Goal: Task Accomplishment & Management: Use online tool/utility

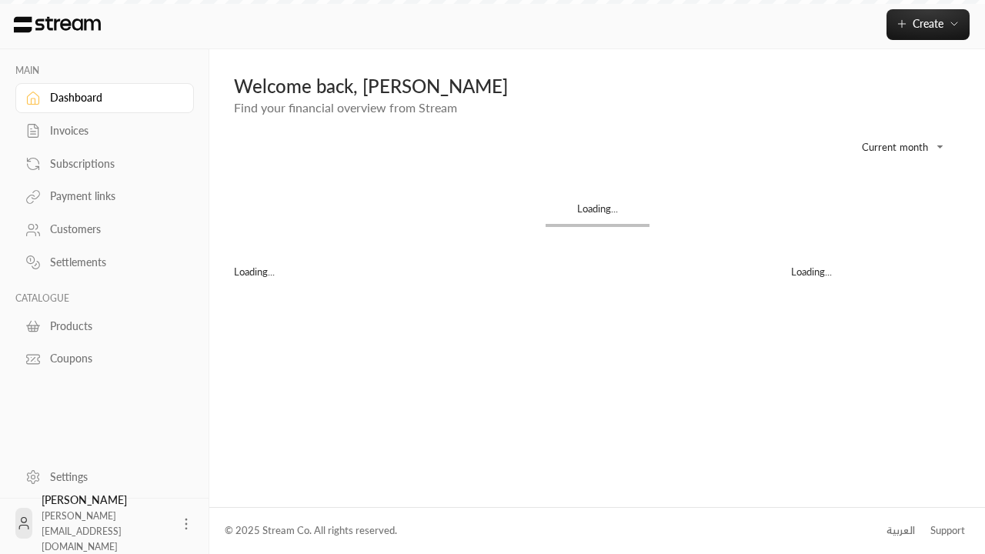
click at [102, 326] on div "Products" at bounding box center [112, 326] width 125 height 15
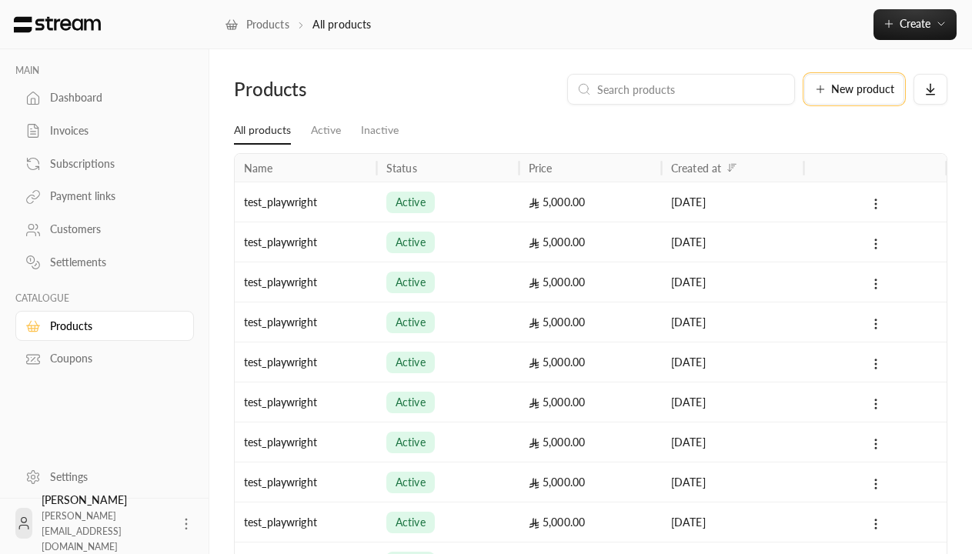
click at [854, 89] on span "New product" at bounding box center [862, 89] width 63 height 11
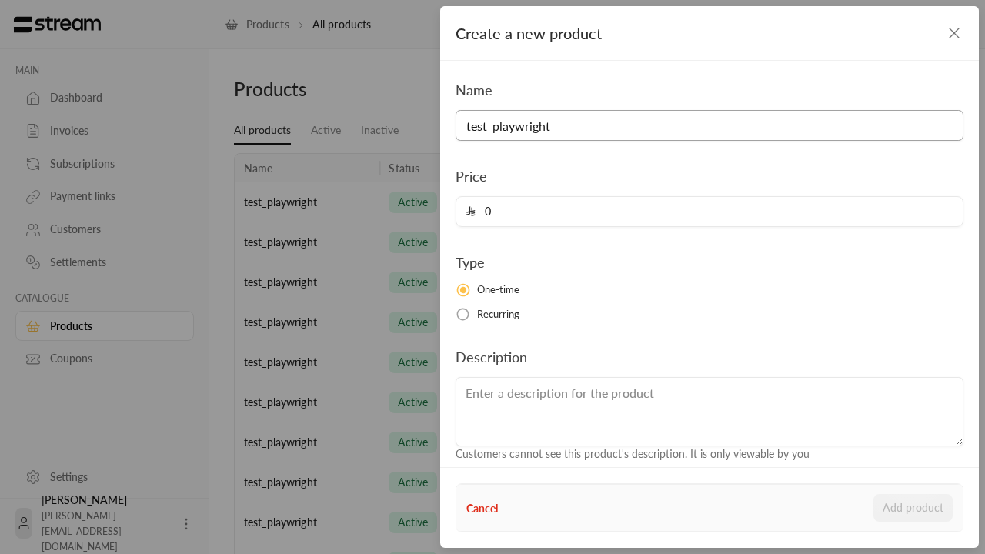
type input "test_playwright"
type input "5000"
click at [913, 508] on button "Add product" at bounding box center [912, 508] width 79 height 28
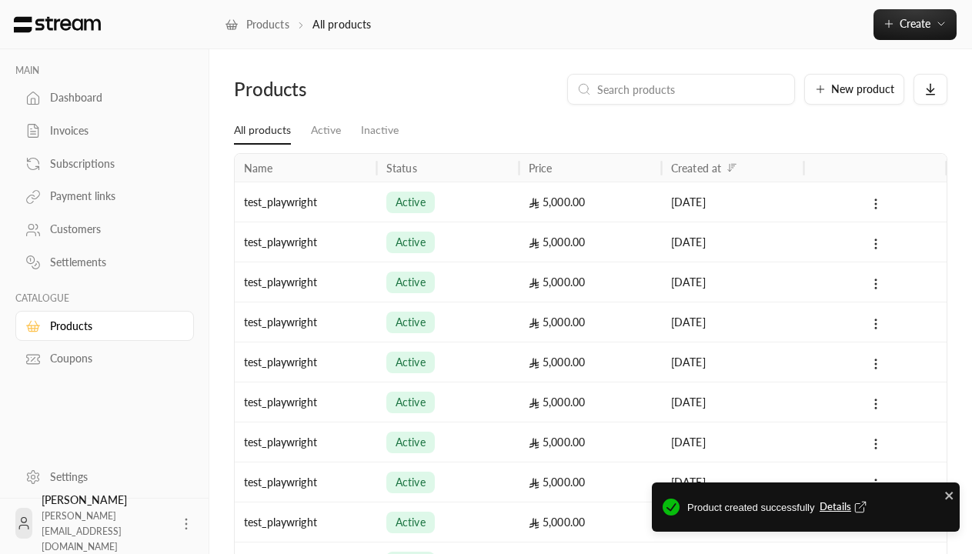
click at [844, 507] on span "Details" at bounding box center [845, 506] width 51 height 15
